Goal: Find specific page/section: Find specific page/section

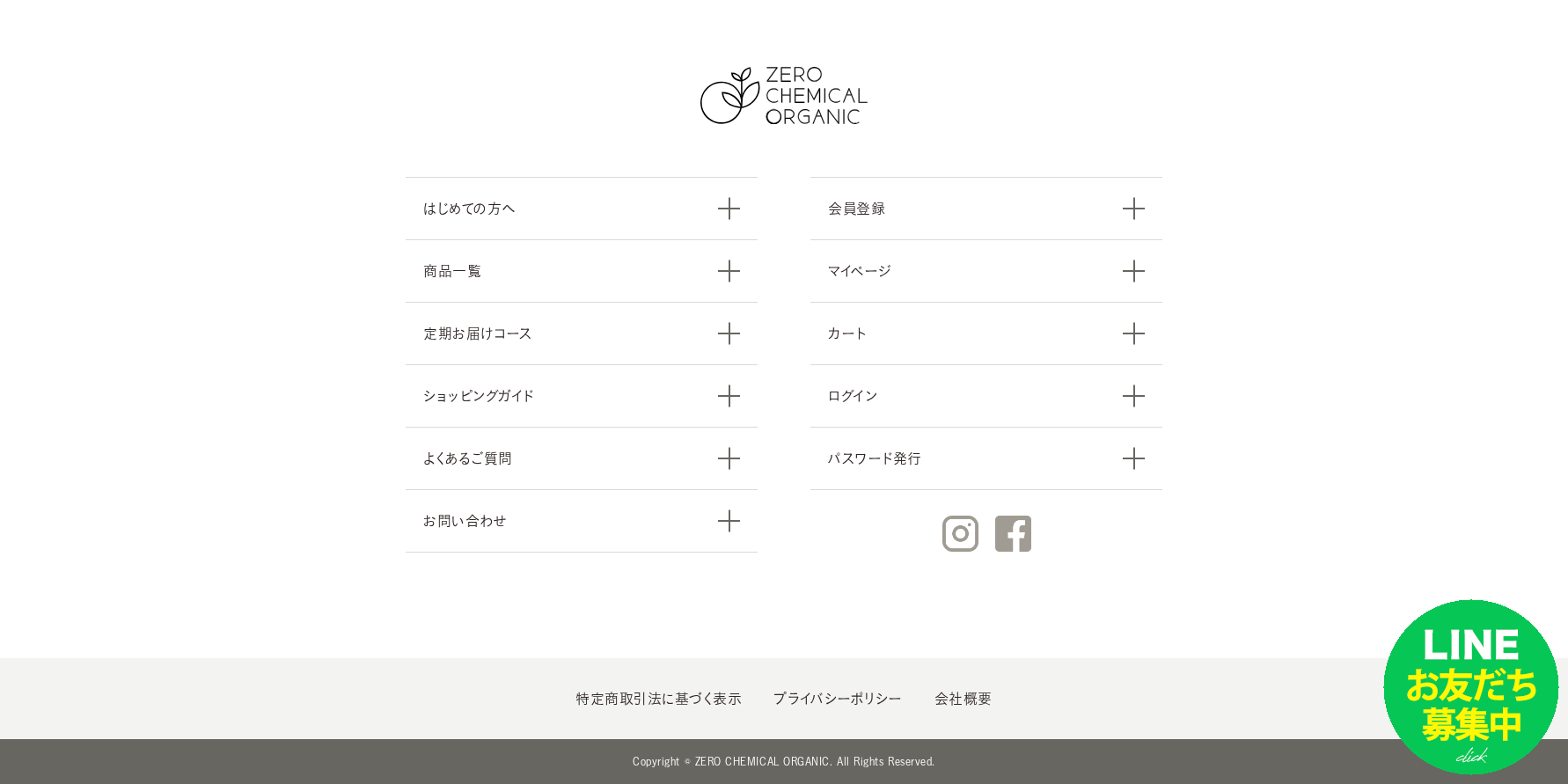
drag, startPoint x: 1574, startPoint y: 64, endPoint x: 1520, endPoint y: 823, distance: 760.9
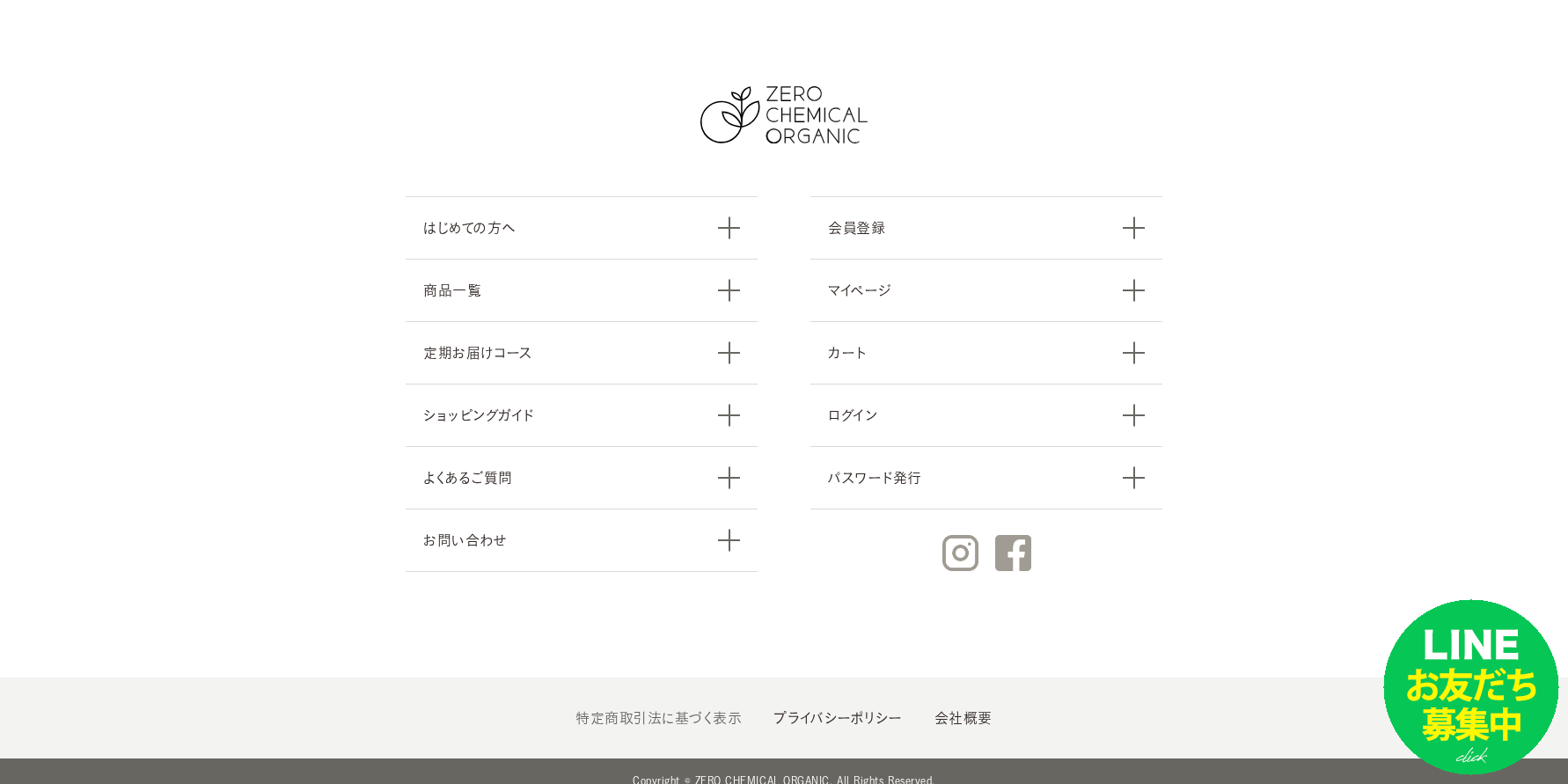
click at [696, 711] on link "特定商取引法に基づく表示" at bounding box center [658, 718] width 166 height 14
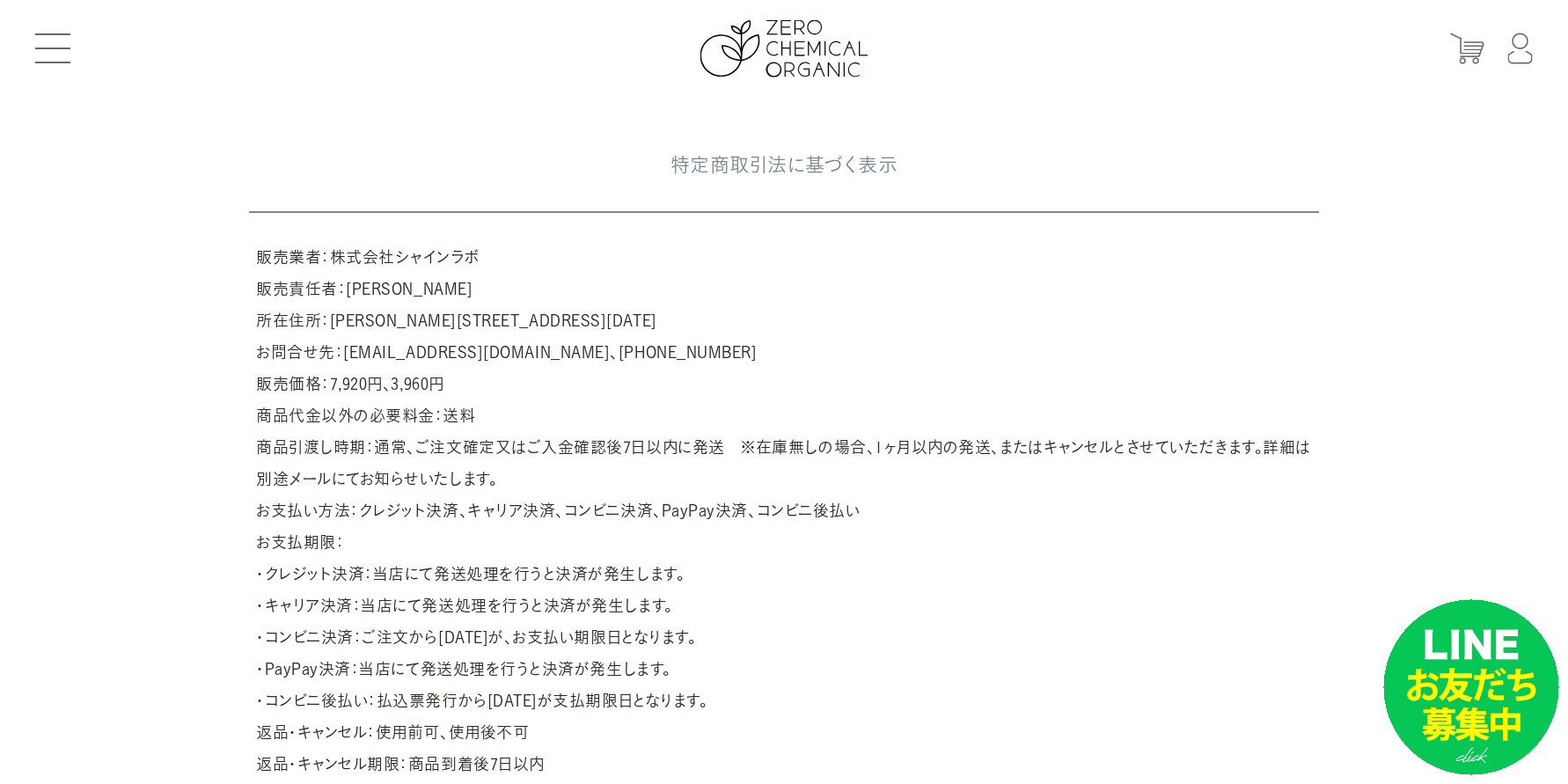
drag, startPoint x: 331, startPoint y: 259, endPoint x: 548, endPoint y: 258, distance: 217.0
click at [548, 258] on article "販売業者：株式会社シャインラボ 販売責任者：[PERSON_NAME] 所在住所：[PERSON_NAME][STREET_ADDRESS][DATE] お問…" at bounding box center [784, 526] width 1069 height 584
drag, startPoint x: 527, startPoint y: 353, endPoint x: 844, endPoint y: 359, distance: 317.1
click at [630, 351] on article "販売業者：株式会社シャインラボ 販売責任者：[PERSON_NAME] 所在住所：[PERSON_NAME][STREET_ADDRESS][DATE] お問…" at bounding box center [784, 526] width 1069 height 584
